Goal: Complete application form

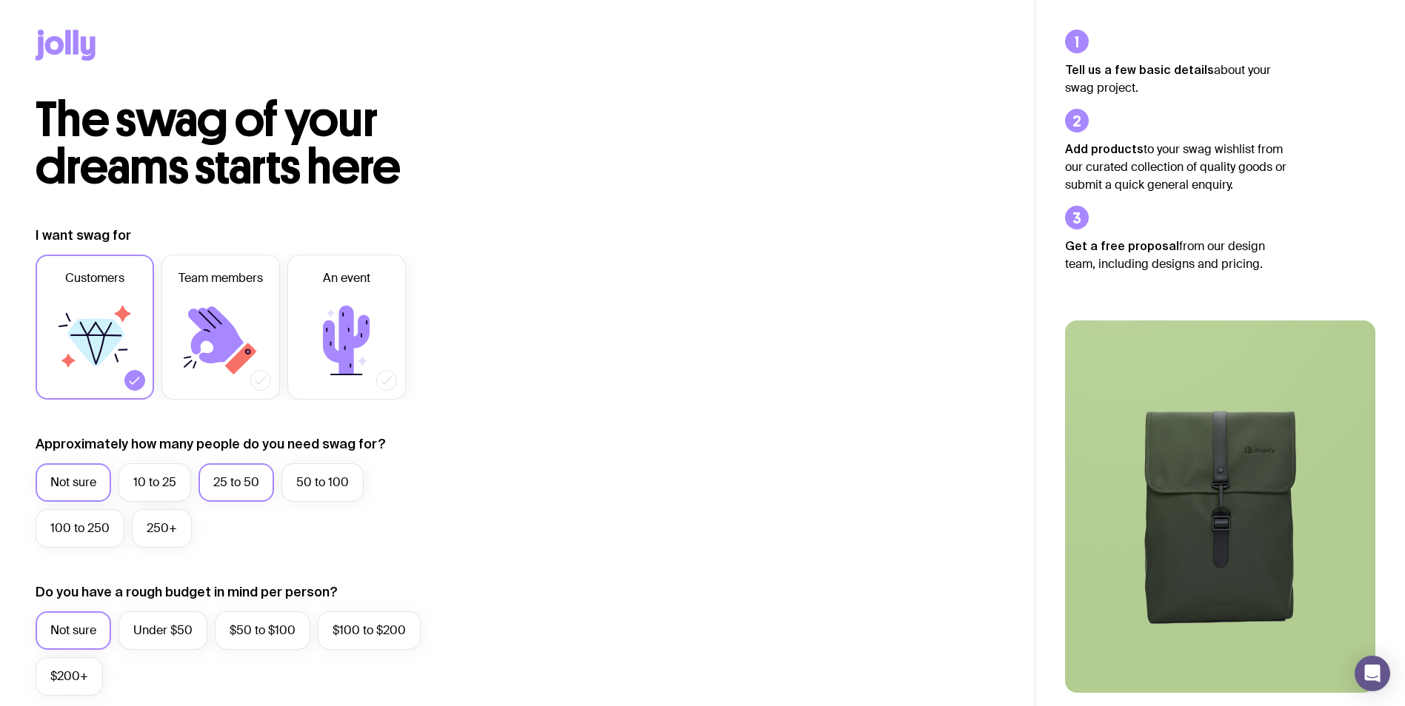
click at [214, 491] on label "25 to 50" at bounding box center [236, 483] width 76 height 39
click at [0, 0] on input "25 to 50" at bounding box center [0, 0] width 0 height 0
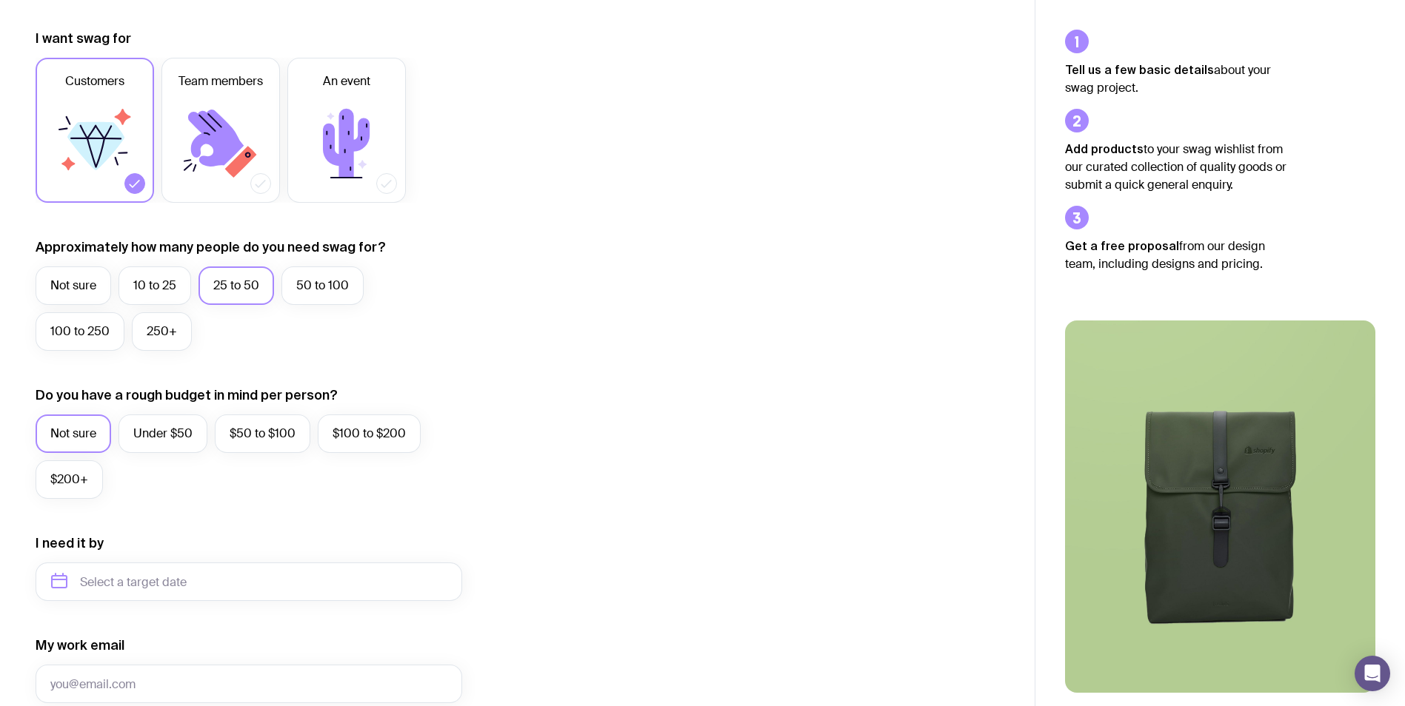
scroll to position [296, 0]
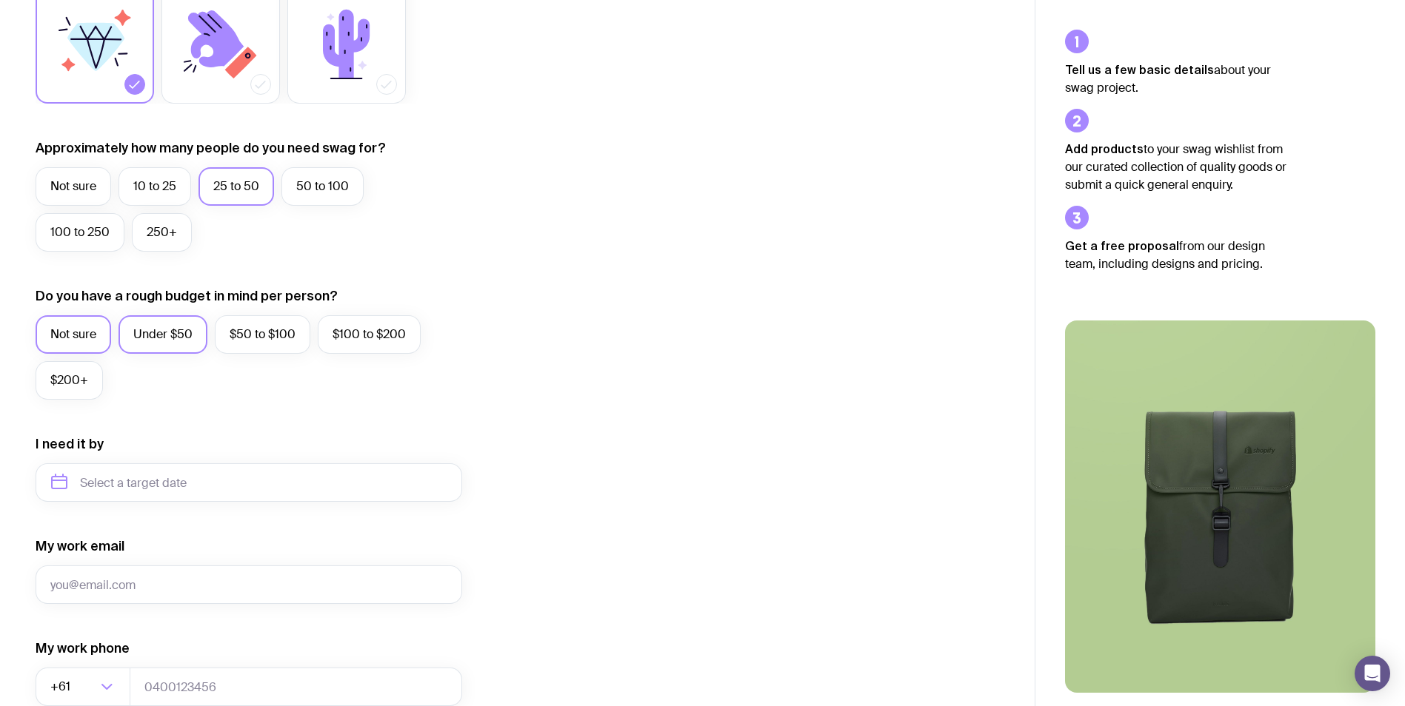
click at [167, 331] on label "Under $50" at bounding box center [162, 334] width 89 height 39
click at [0, 0] on input "Under $50" at bounding box center [0, 0] width 0 height 0
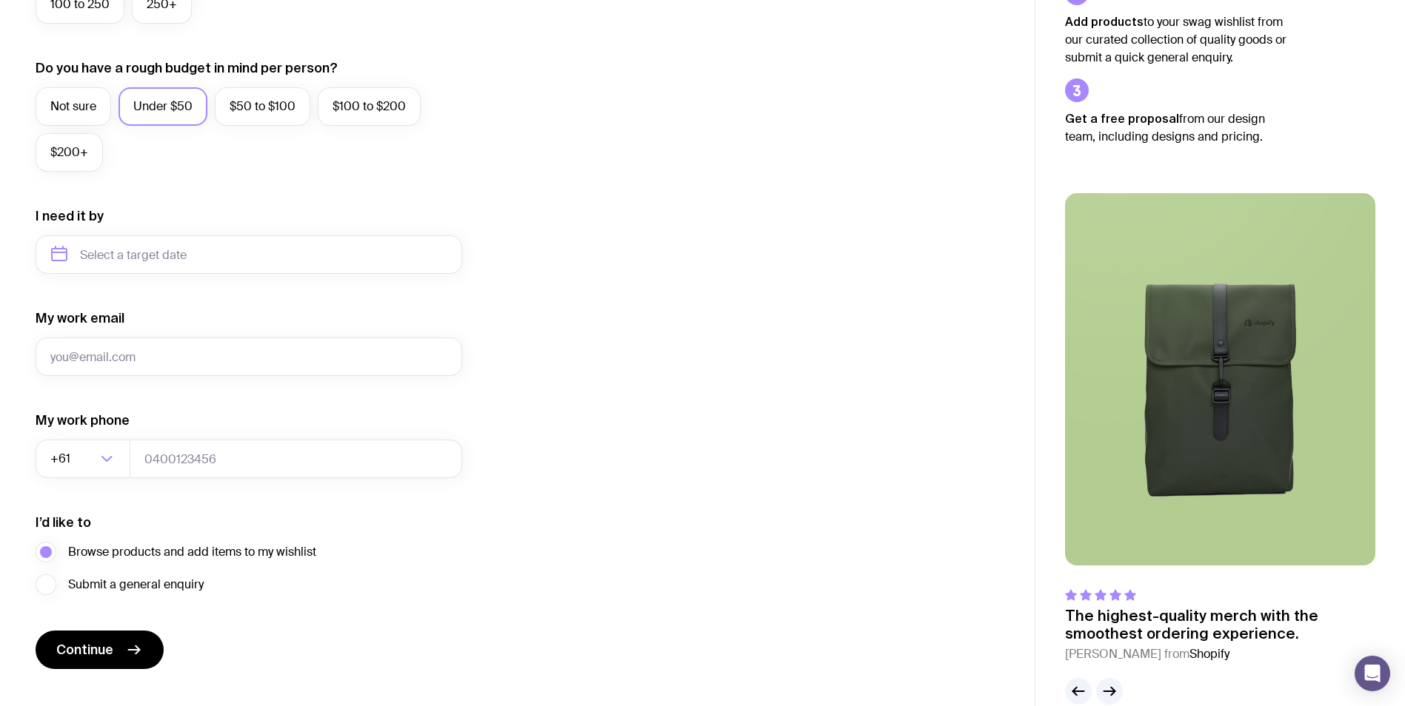
scroll to position [552, 0]
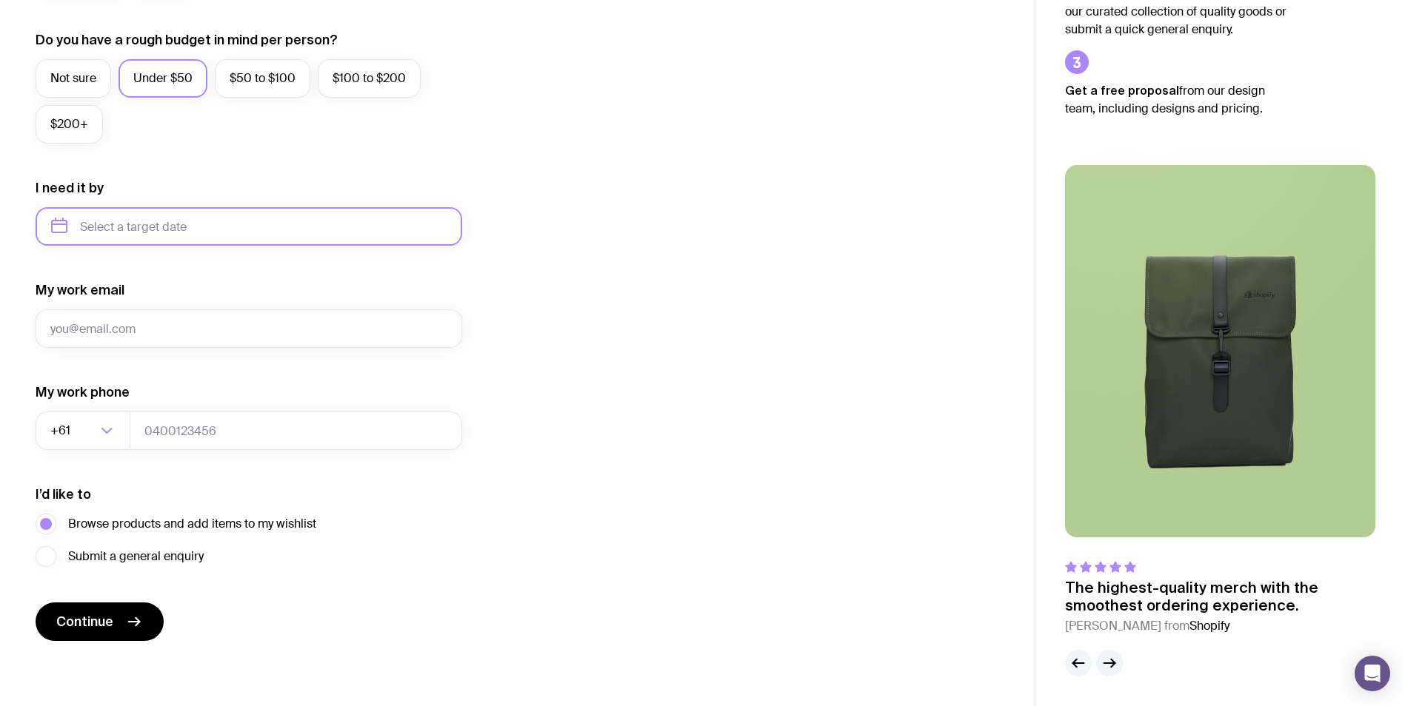
click at [143, 230] on input "text" at bounding box center [249, 226] width 427 height 39
click at [130, 408] on button "Nov" at bounding box center [130, 409] width 54 height 30
type input "[DATE]"
click at [138, 326] on input "My work email" at bounding box center [249, 329] width 427 height 39
type input "[PERSON_NAME][EMAIL_ADDRESS][PERSON_NAME][DOMAIN_NAME]"
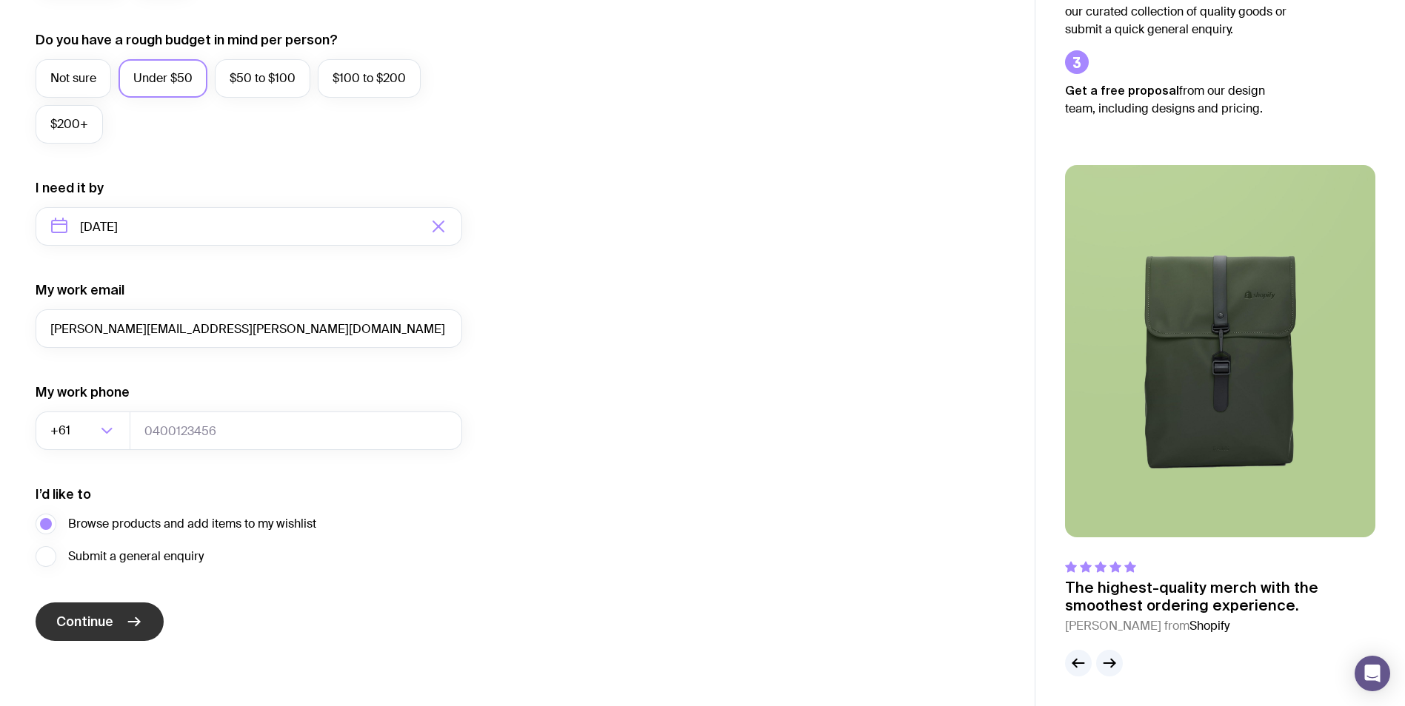
click at [103, 630] on span "Continue" at bounding box center [84, 622] width 57 height 18
click at [185, 430] on input "tel" at bounding box center [296, 431] width 332 height 39
type input "0404385367"
click at [96, 609] on button "Continue" at bounding box center [100, 622] width 128 height 39
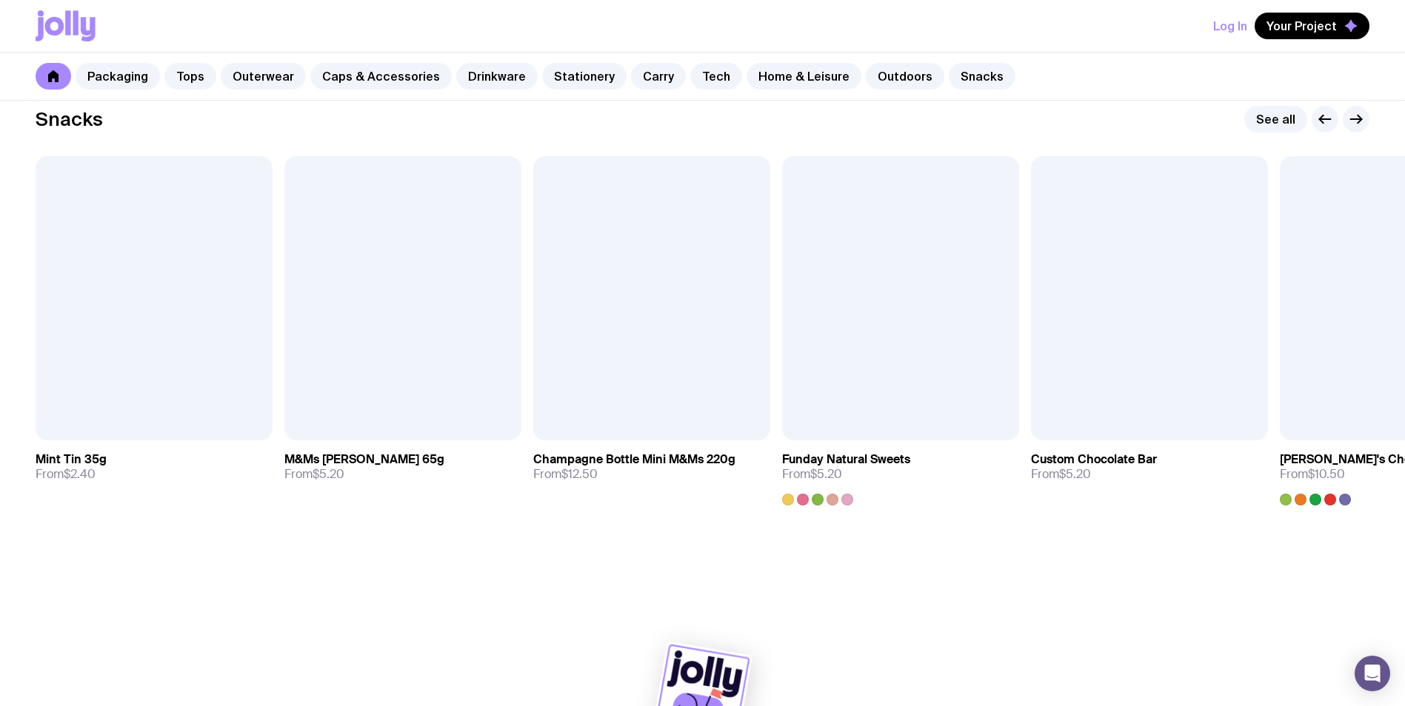
scroll to position [5078, 0]
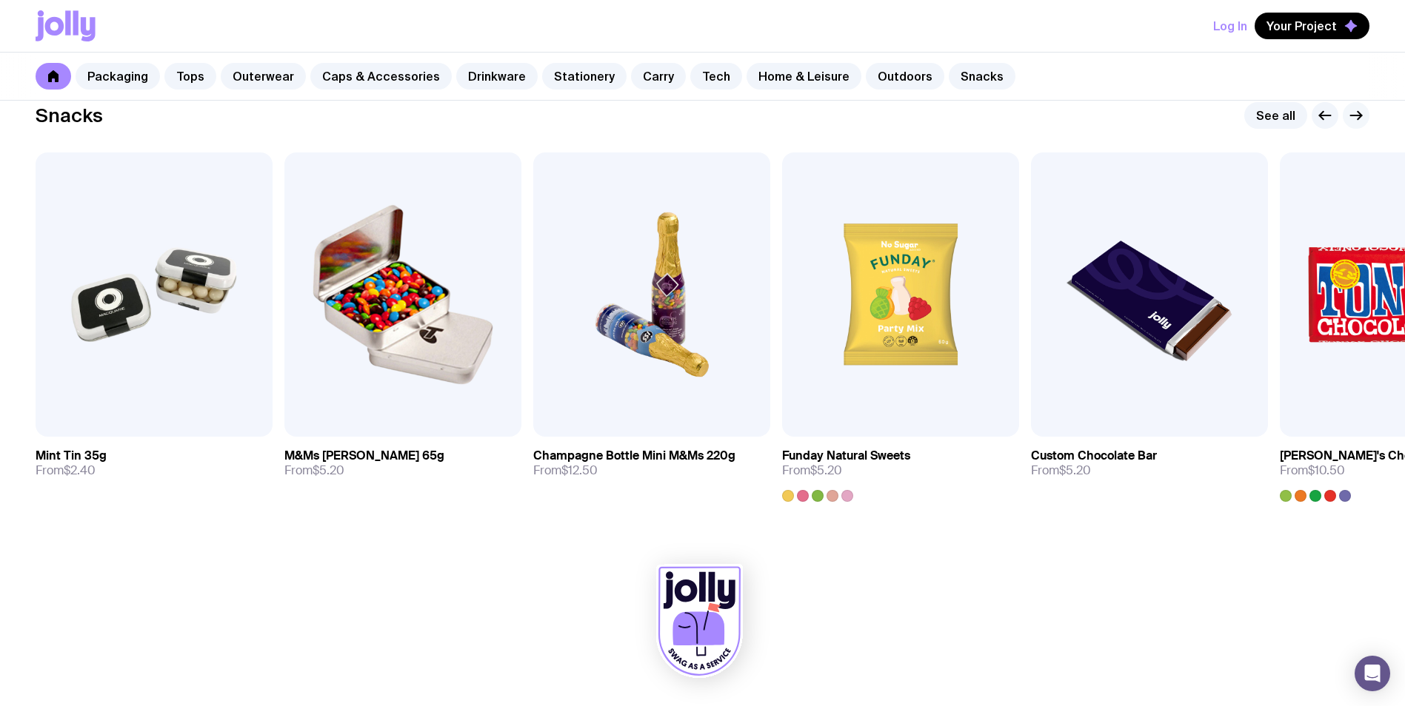
click at [1356, 115] on icon "button" at bounding box center [1356, 116] width 18 height 18
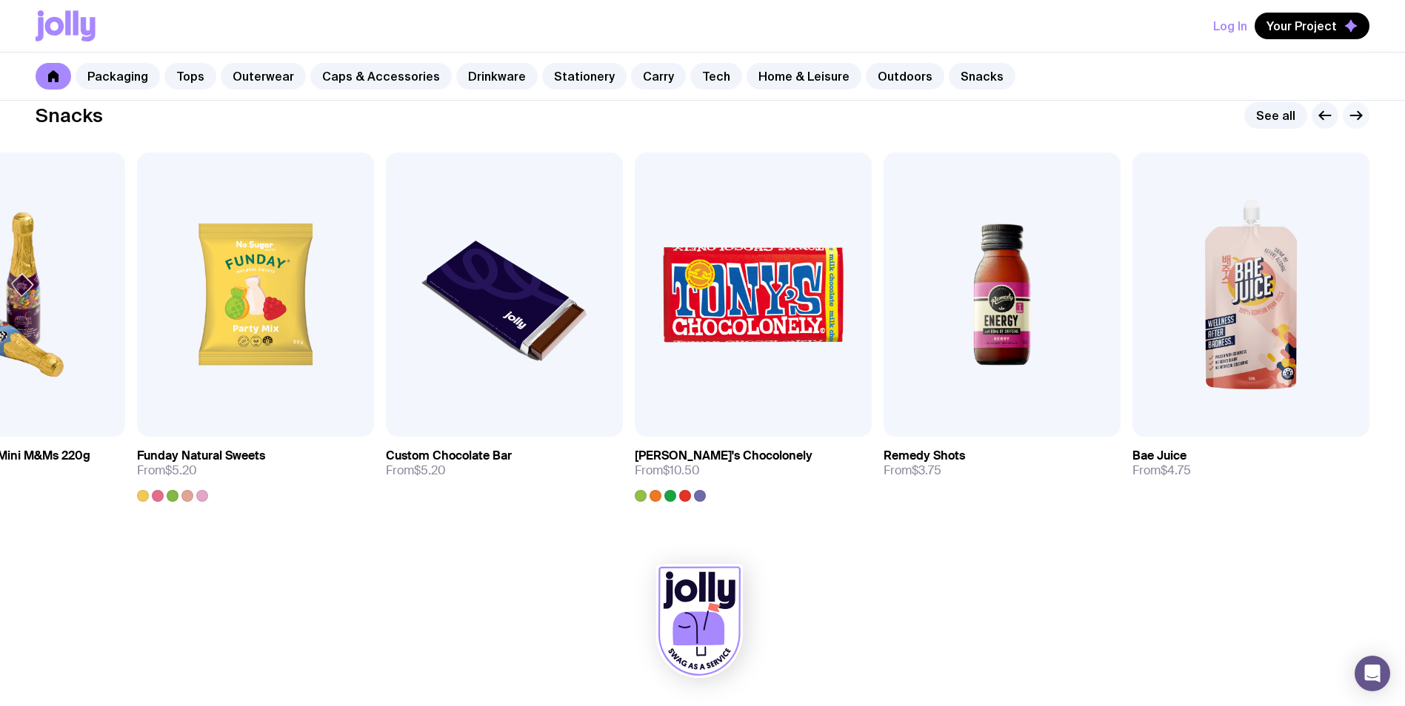
click at [1356, 115] on icon "button" at bounding box center [1356, 116] width 18 height 18
